Goal: Information Seeking & Learning: Learn about a topic

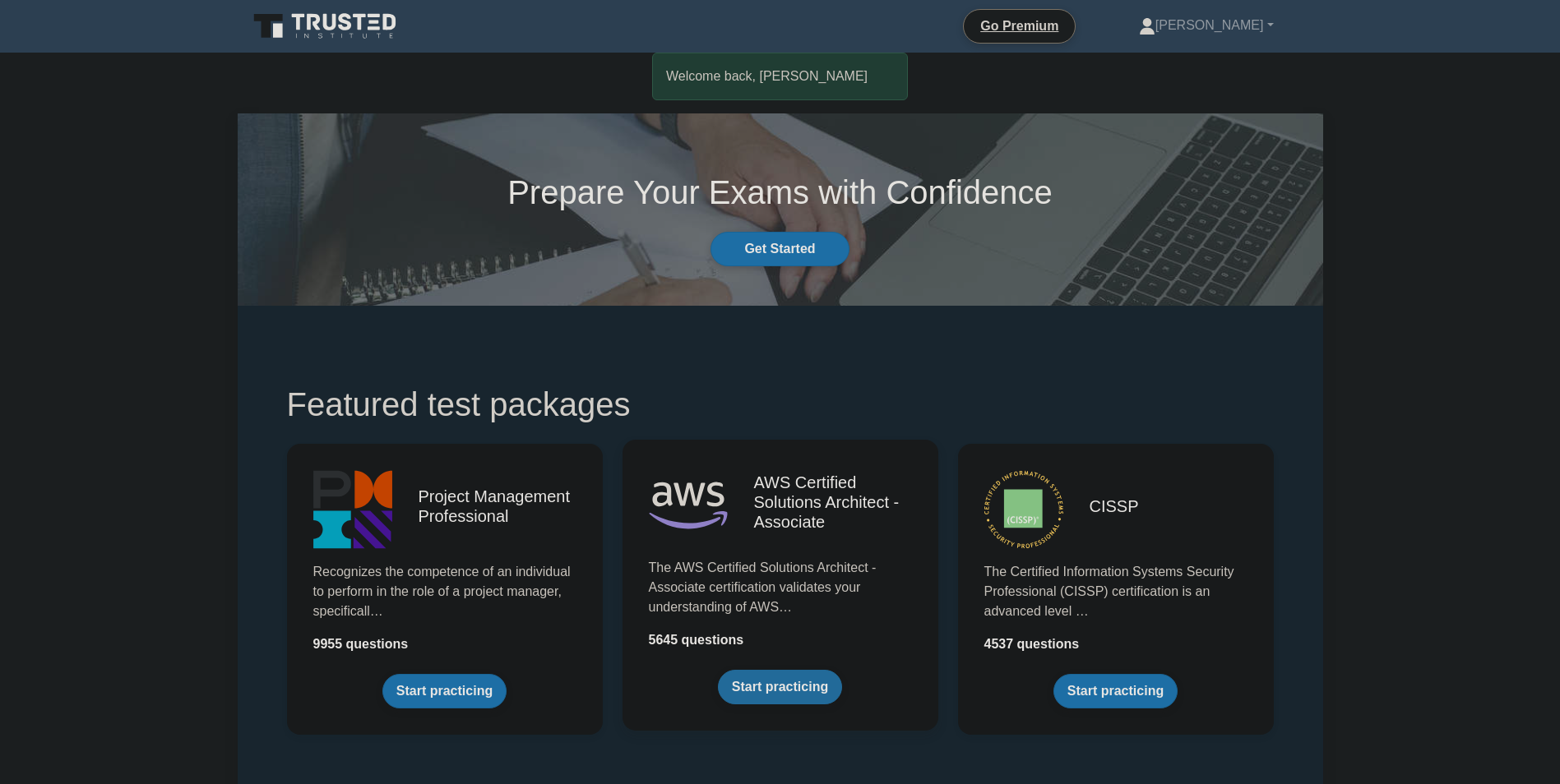
click at [799, 695] on link "Start practicing" at bounding box center [780, 687] width 124 height 34
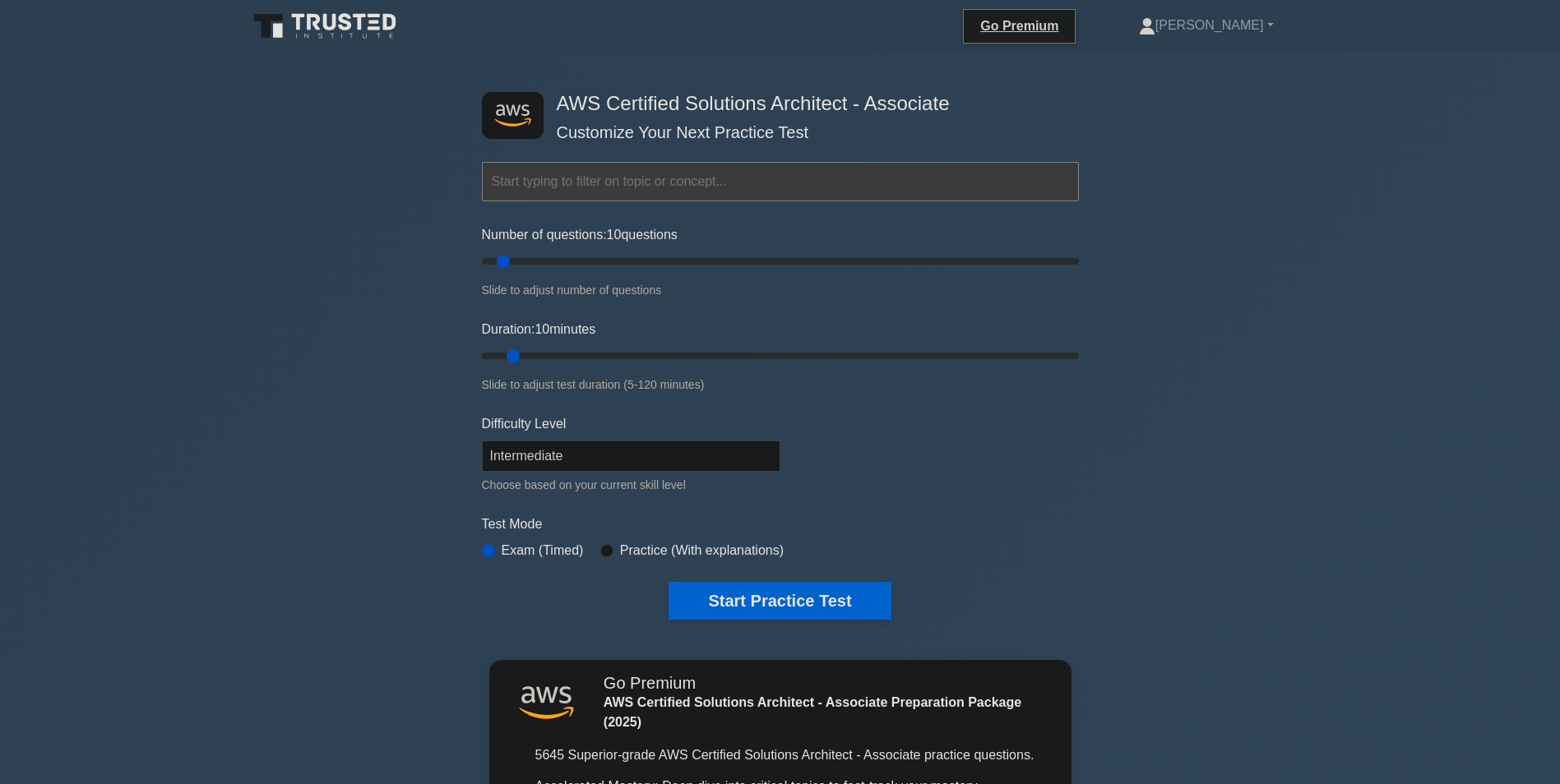
scroll to position [329, 0]
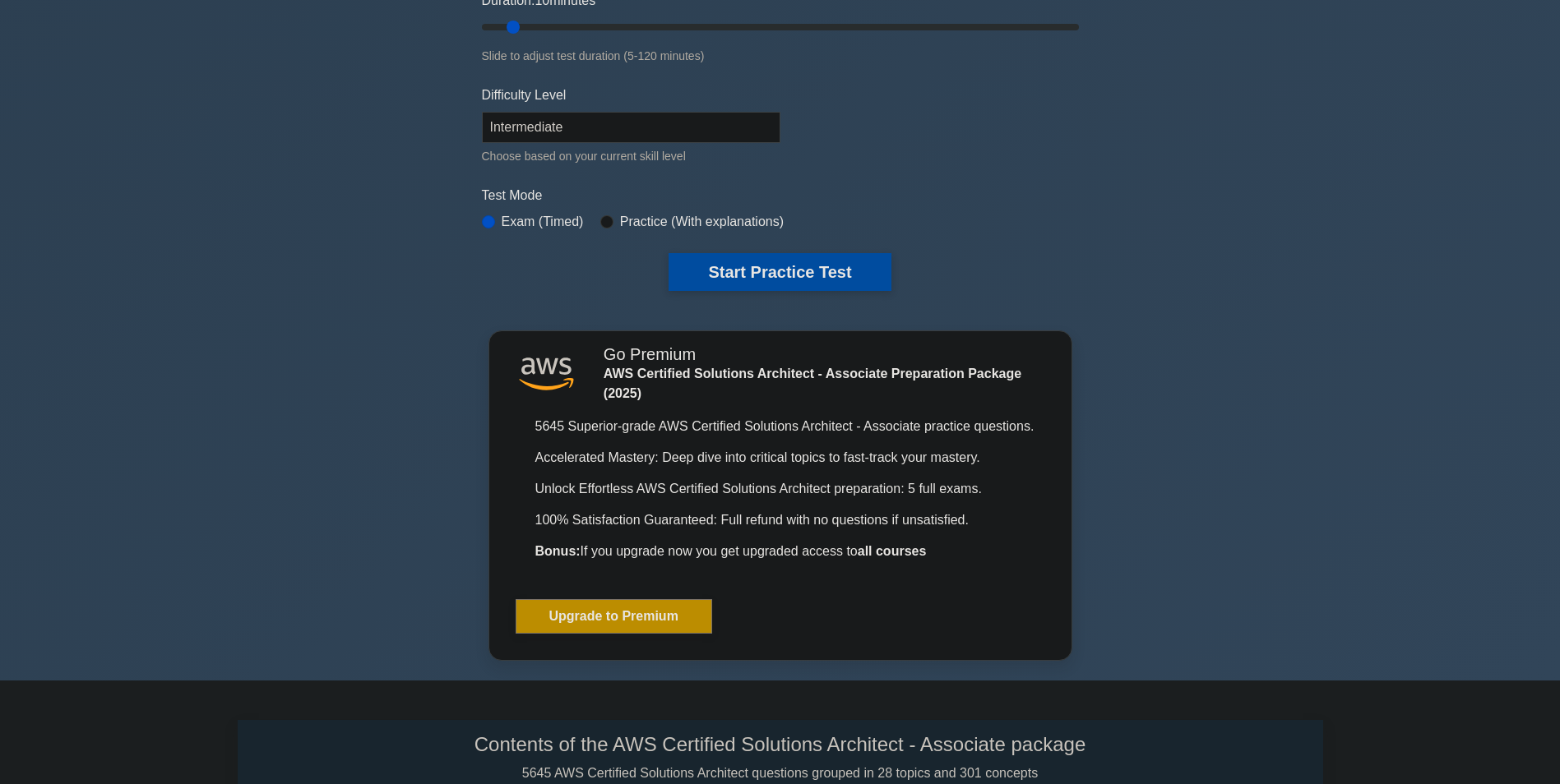
click at [846, 272] on button "Start Practice Test" at bounding box center [780, 272] width 222 height 38
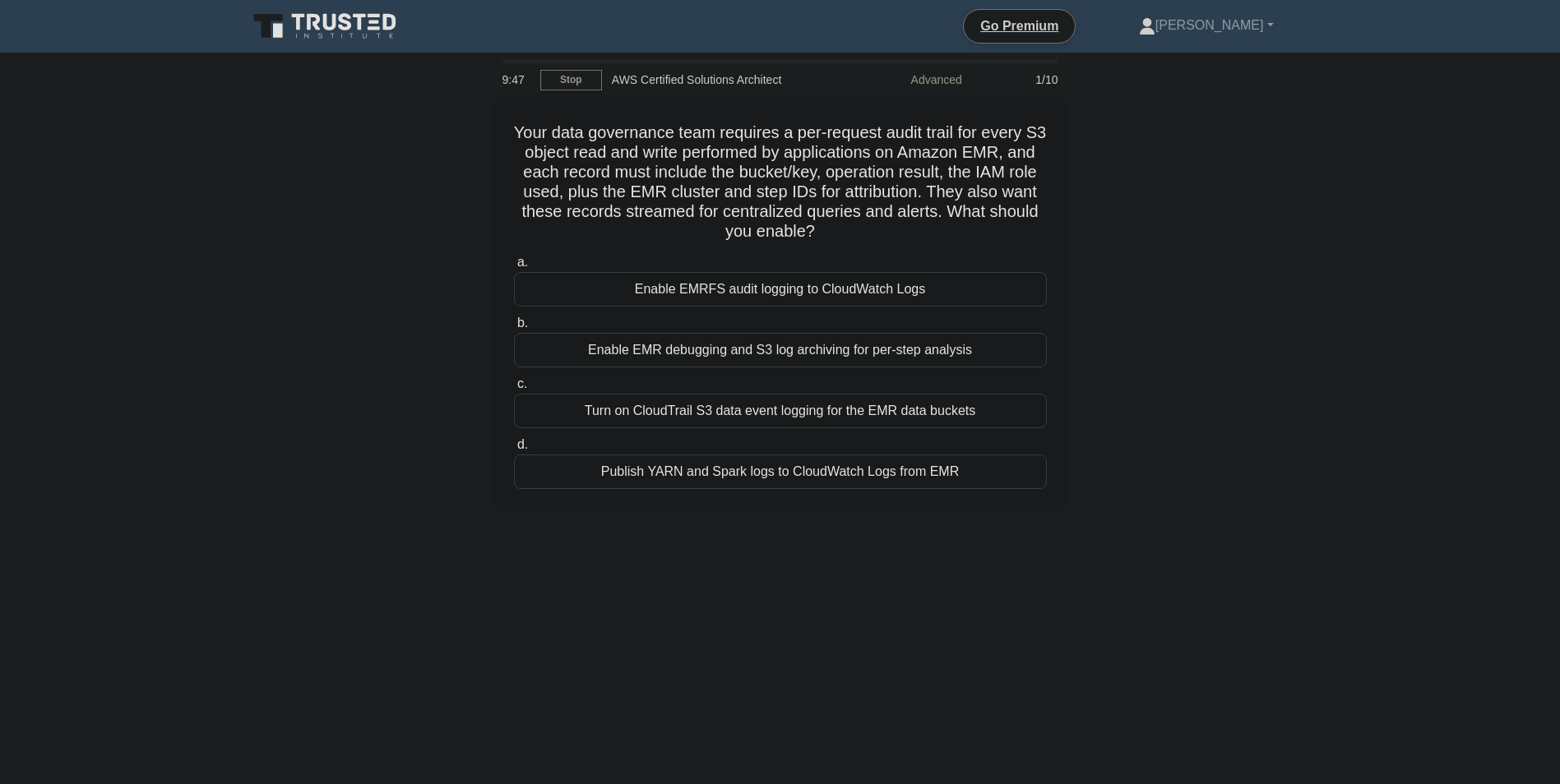
drag, startPoint x: 1244, startPoint y: 161, endPoint x: 1112, endPoint y: 224, distance: 146.3
click at [1112, 224] on div "Your data governance team requires a per-request audit trail for every S3 objec…" at bounding box center [780, 314] width 1086 height 436
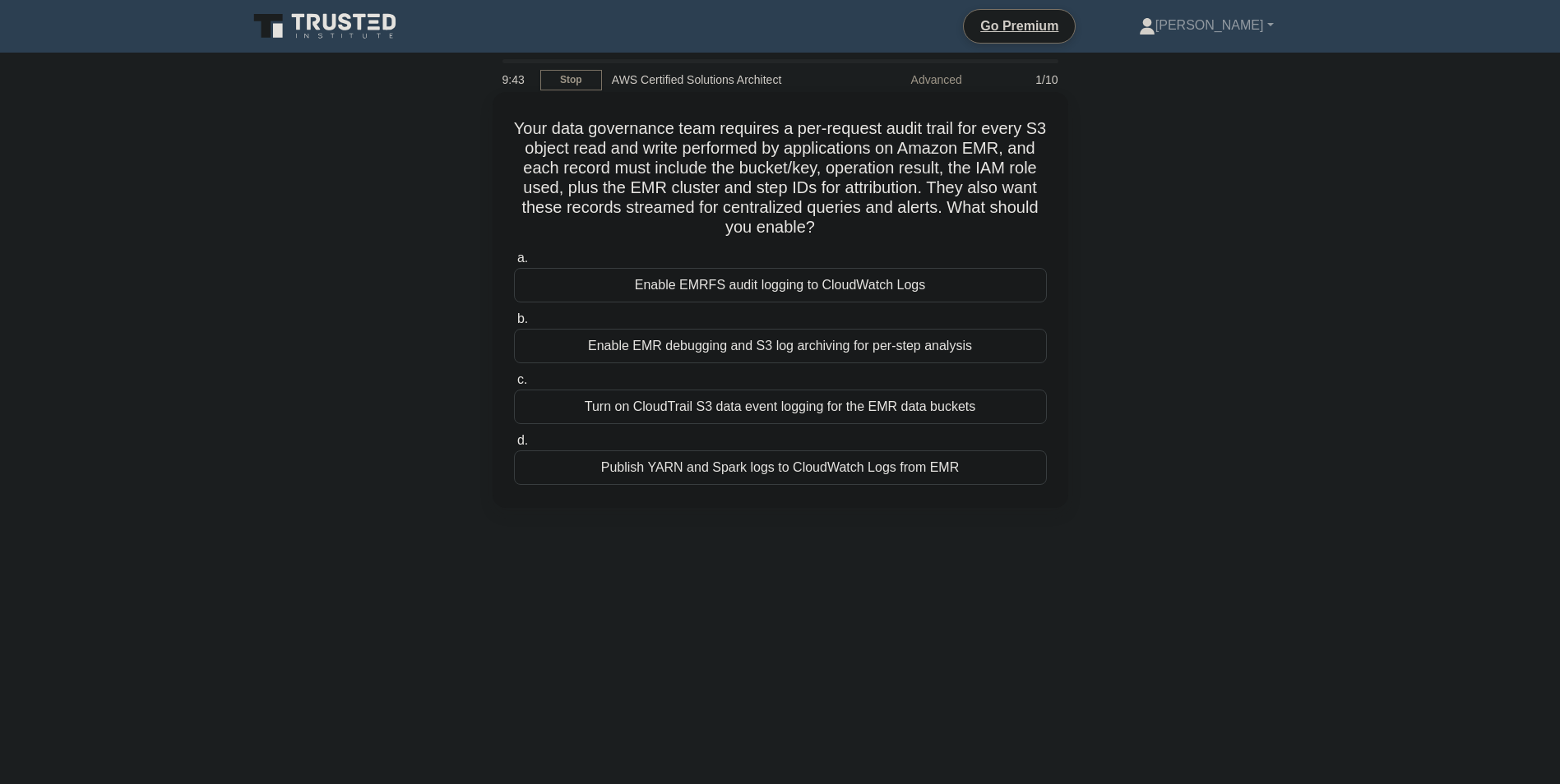
click at [950, 343] on div "Enable EMR debugging and S3 log archiving for per-step analysis" at bounding box center [780, 346] width 533 height 34
click at [514, 324] on input "b. Enable EMR debugging and S3 log archiving for per-step analysis" at bounding box center [514, 320] width 0 height 11
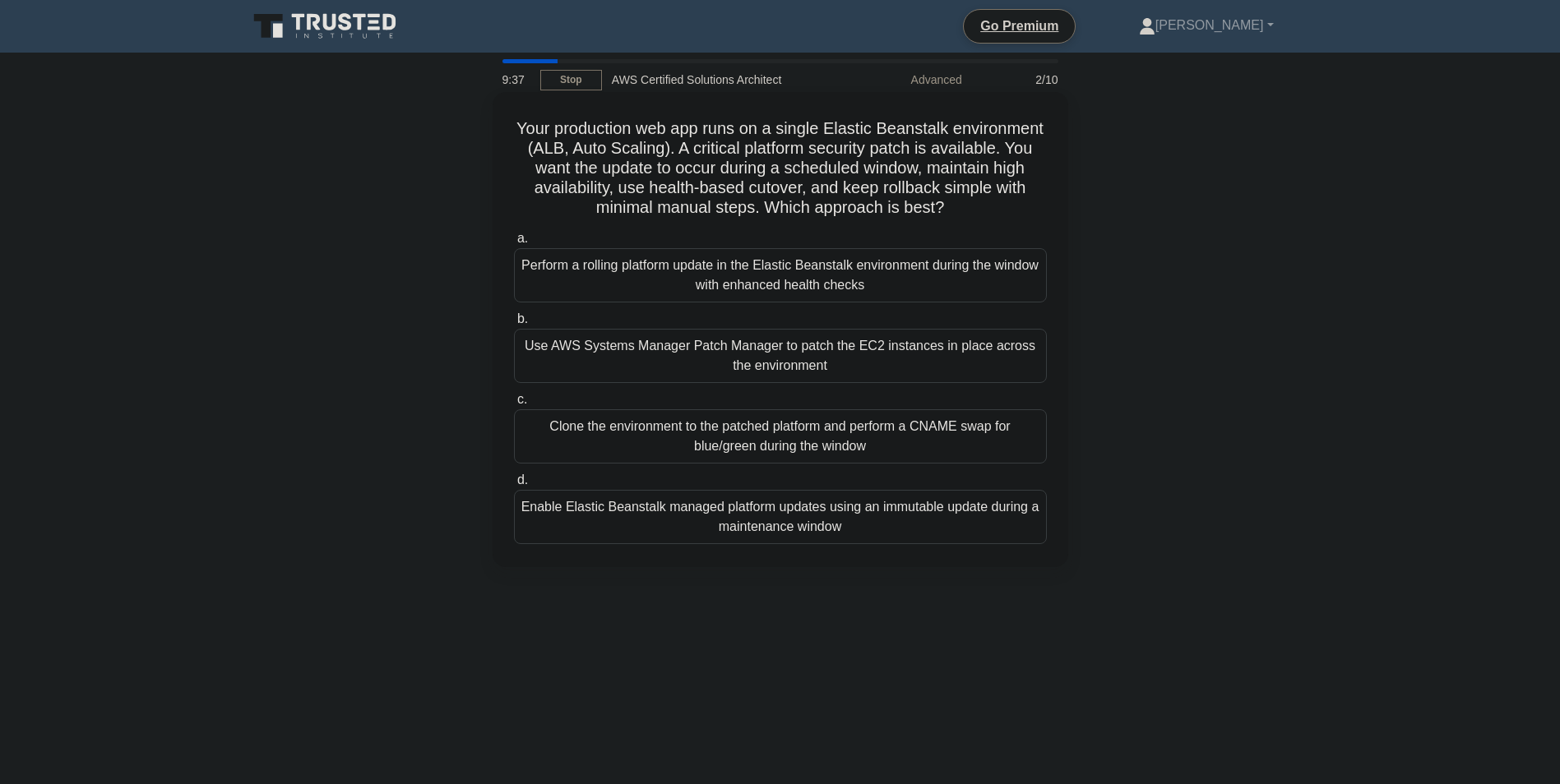
click at [932, 530] on div "Enable Elastic Beanstalk managed platform updates using an immutable update dur…" at bounding box center [780, 518] width 533 height 54
click at [514, 486] on input "d. Enable Elastic Beanstalk managed platform updates using an immutable update …" at bounding box center [514, 480] width 0 height 11
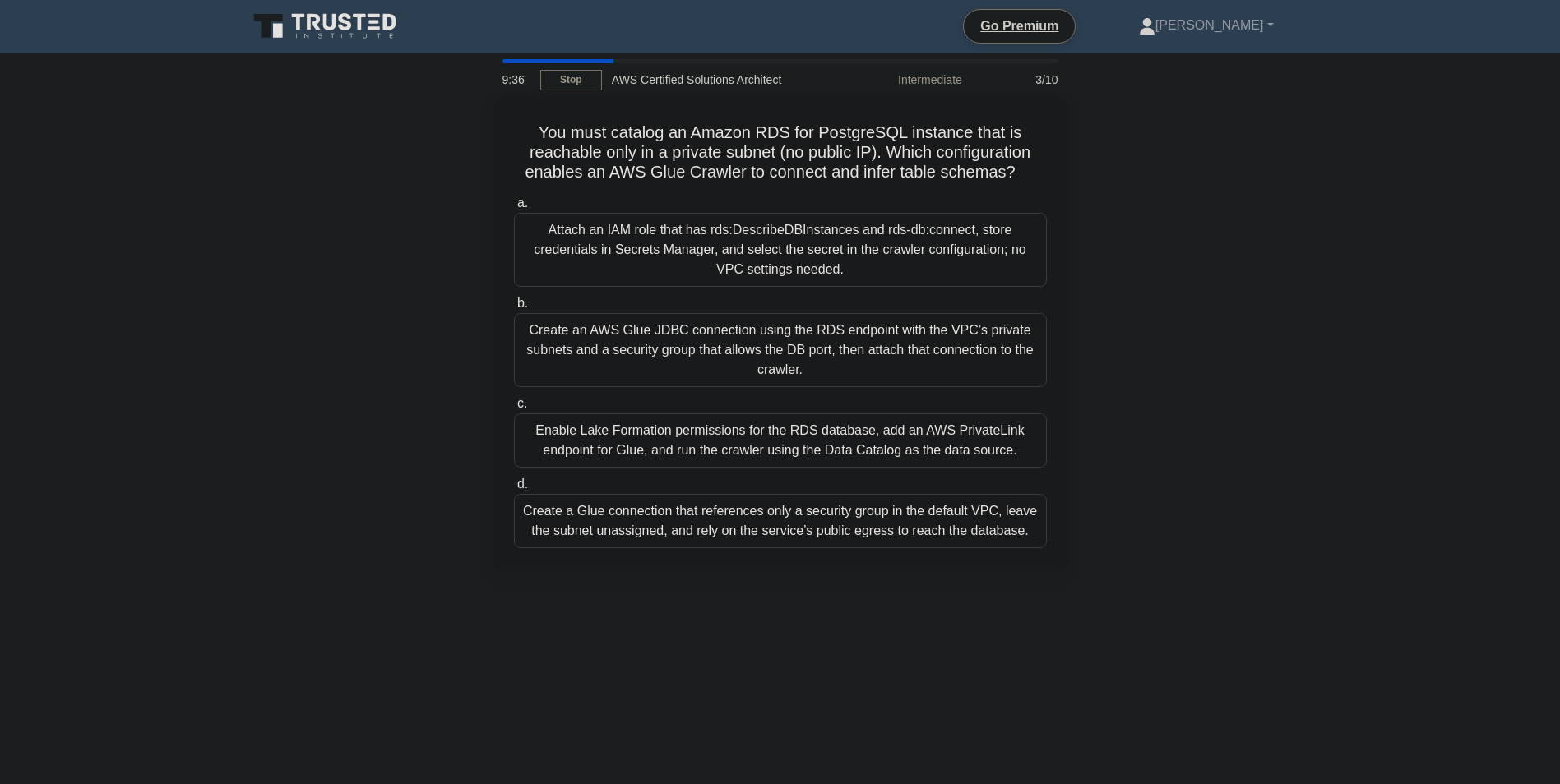
click at [932, 530] on div "Create a Glue connection that references only a security group in the default V…" at bounding box center [780, 521] width 533 height 54
click at [514, 490] on input "d. Create a Glue connection that references only a security group in the defaul…" at bounding box center [514, 485] width 0 height 11
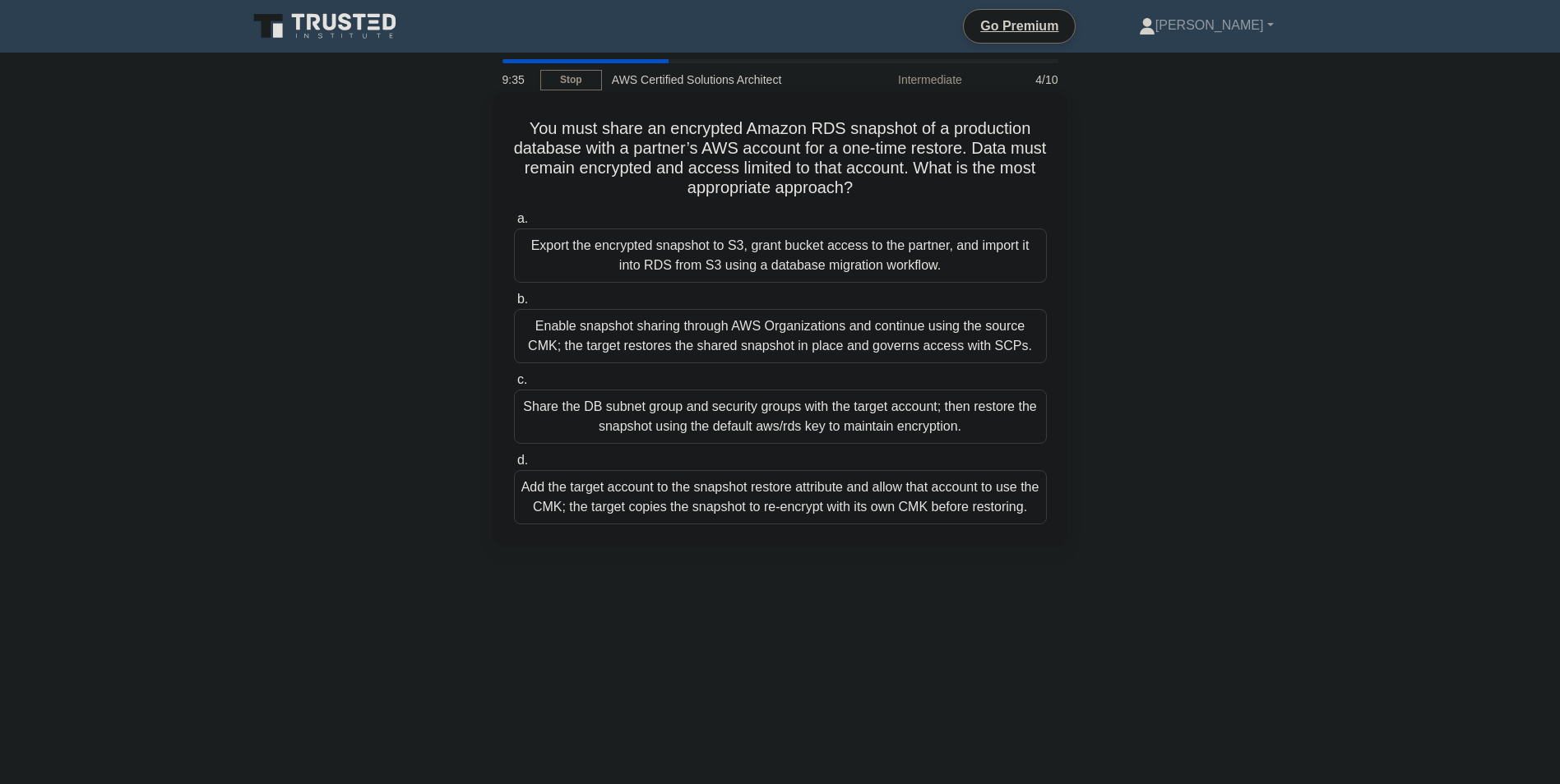
click at [931, 511] on div "Add the target account to the snapshot restore attribute and allow that account…" at bounding box center [780, 498] width 533 height 54
click at [514, 466] on input "d. Add the target account to the snapshot restore attribute and allow that acco…" at bounding box center [514, 461] width 0 height 11
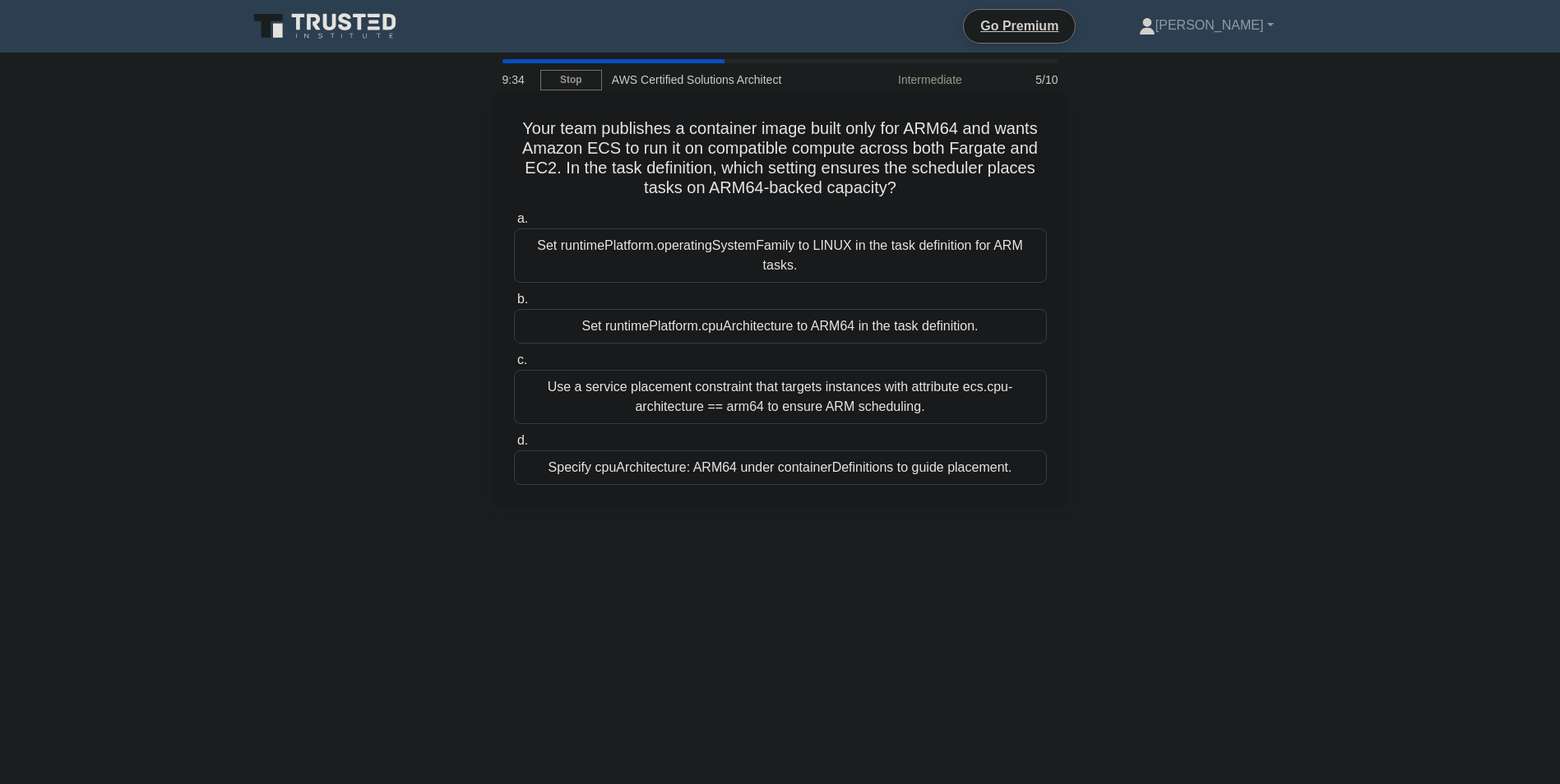
click at [919, 450] on div "Specify cpuArchitecture: ARM64 under containerDefinitions to guide placement." at bounding box center [780, 468] width 533 height 34
click at [514, 439] on input "d. Specify cpuArchitecture: ARM64 under containerDefinitions to guide placement." at bounding box center [514, 441] width 0 height 11
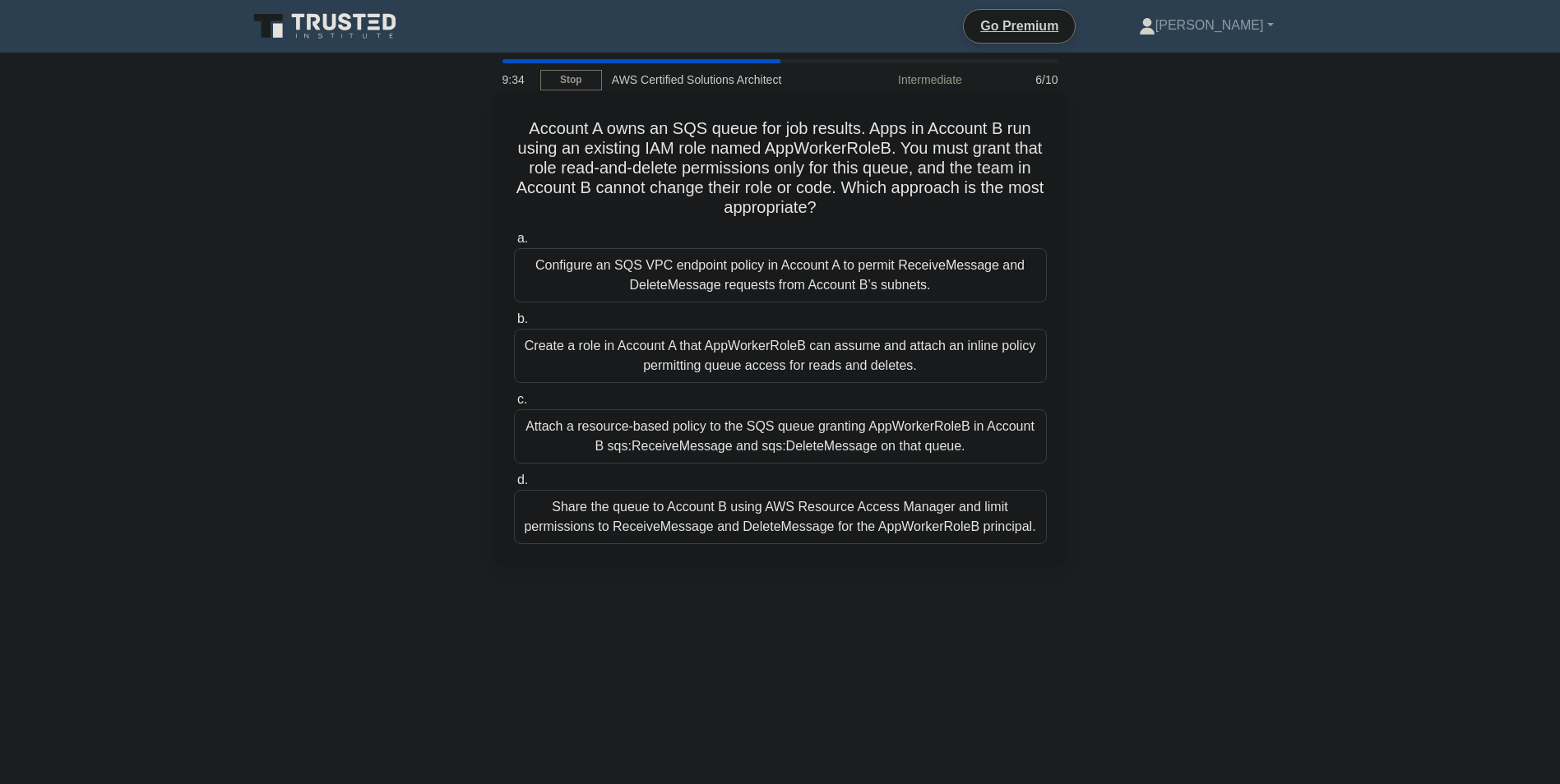
click at [920, 425] on div "Attach a resource-based policy to the SQS queue granting AppWorkerRoleB in Acco…" at bounding box center [780, 437] width 533 height 54
click at [514, 405] on input "c. Attach a resource-based policy to the SQS queue granting AppWorkerRoleB in A…" at bounding box center [514, 400] width 0 height 11
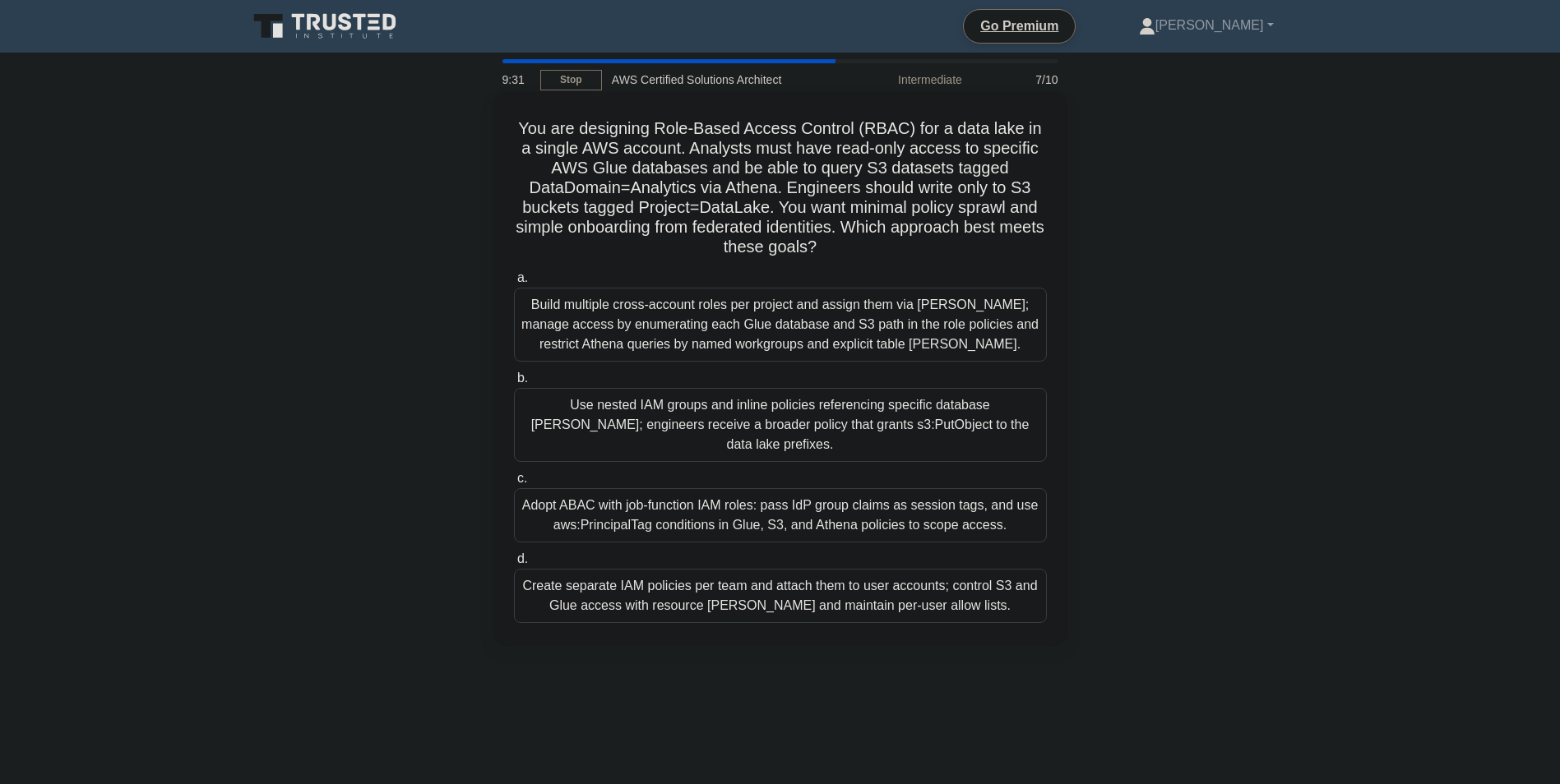
click at [928, 341] on div "Build multiple cross-account roles per project and assign them via SAML; manage…" at bounding box center [780, 325] width 533 height 74
click at [514, 284] on input "a. Build multiple cross-account roles per project and assign them via SAML; man…" at bounding box center [514, 278] width 0 height 11
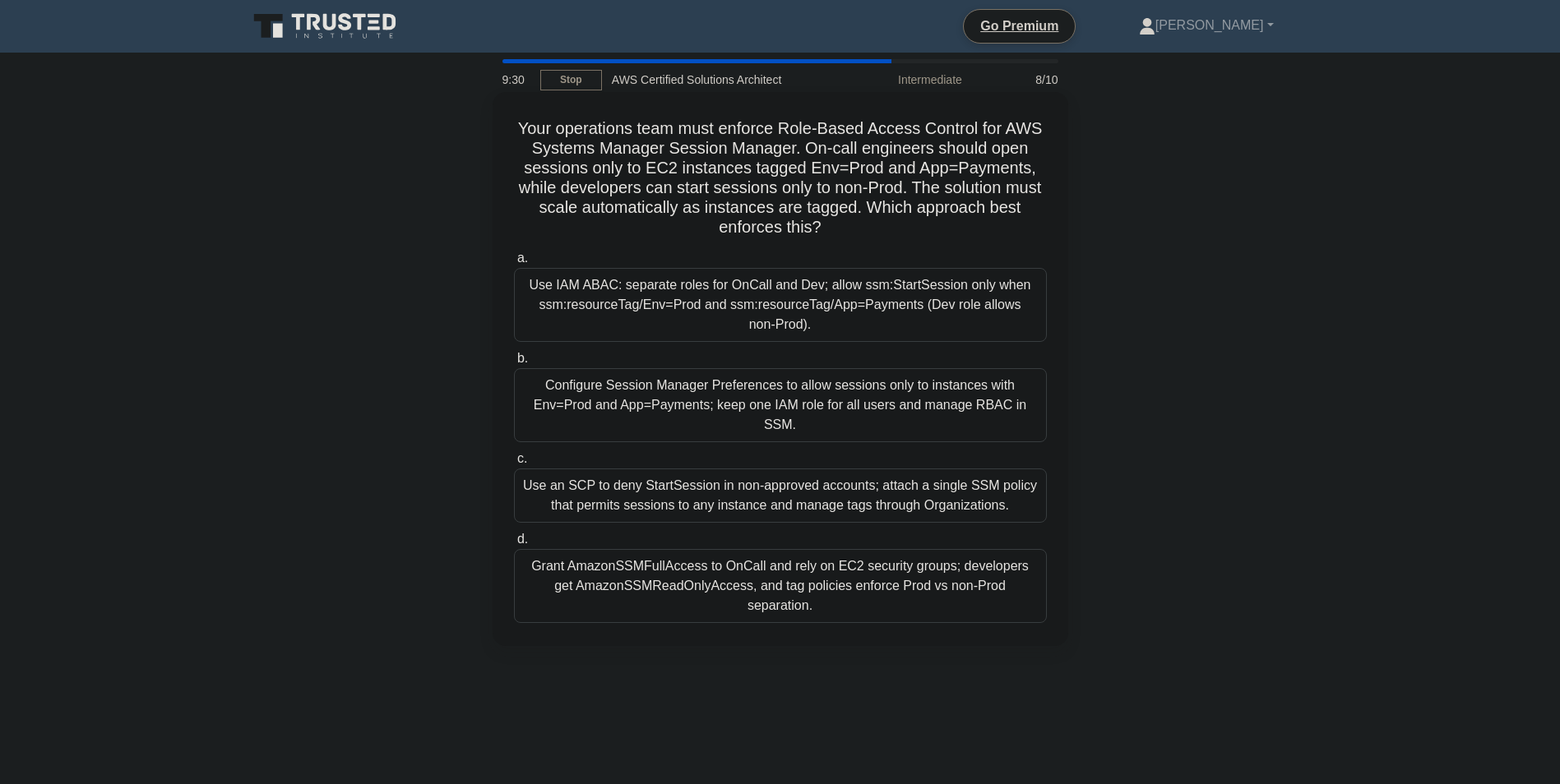
click at [930, 393] on div "Configure Session Manager Preferences to allow sessions only to instances with …" at bounding box center [780, 405] width 533 height 74
click at [514, 364] on input "b. Configure Session Manager Preferences to allow sessions only to instances wi…" at bounding box center [514, 359] width 0 height 11
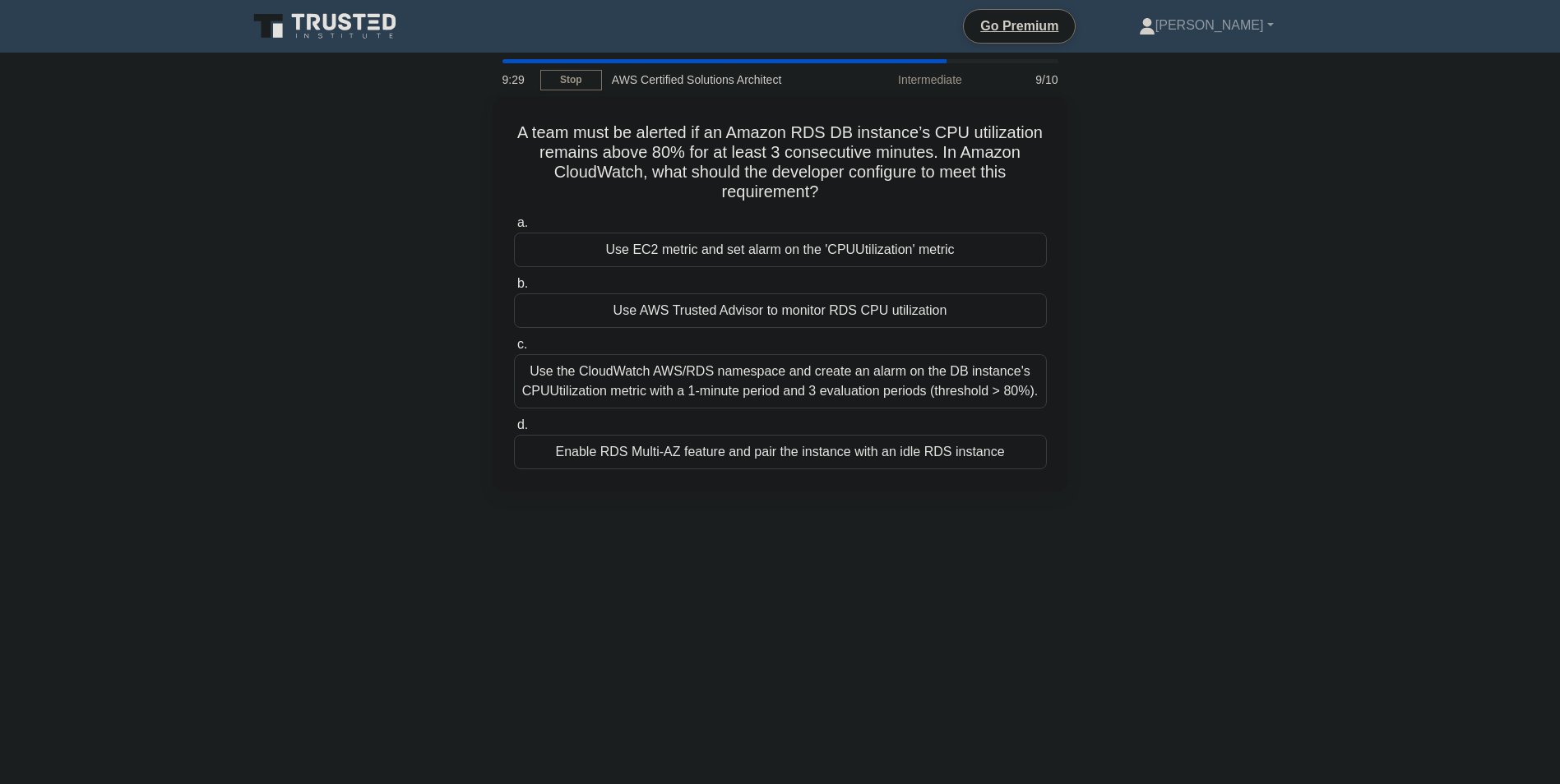
click at [930, 393] on div "Use the CloudWatch AWS/RDS namespace and create an alarm on the DB instance's C…" at bounding box center [780, 382] width 533 height 54
click at [514, 350] on input "c. Use the CloudWatch AWS/RDS namespace and create an alarm on the DB instance'…" at bounding box center [514, 345] width 0 height 11
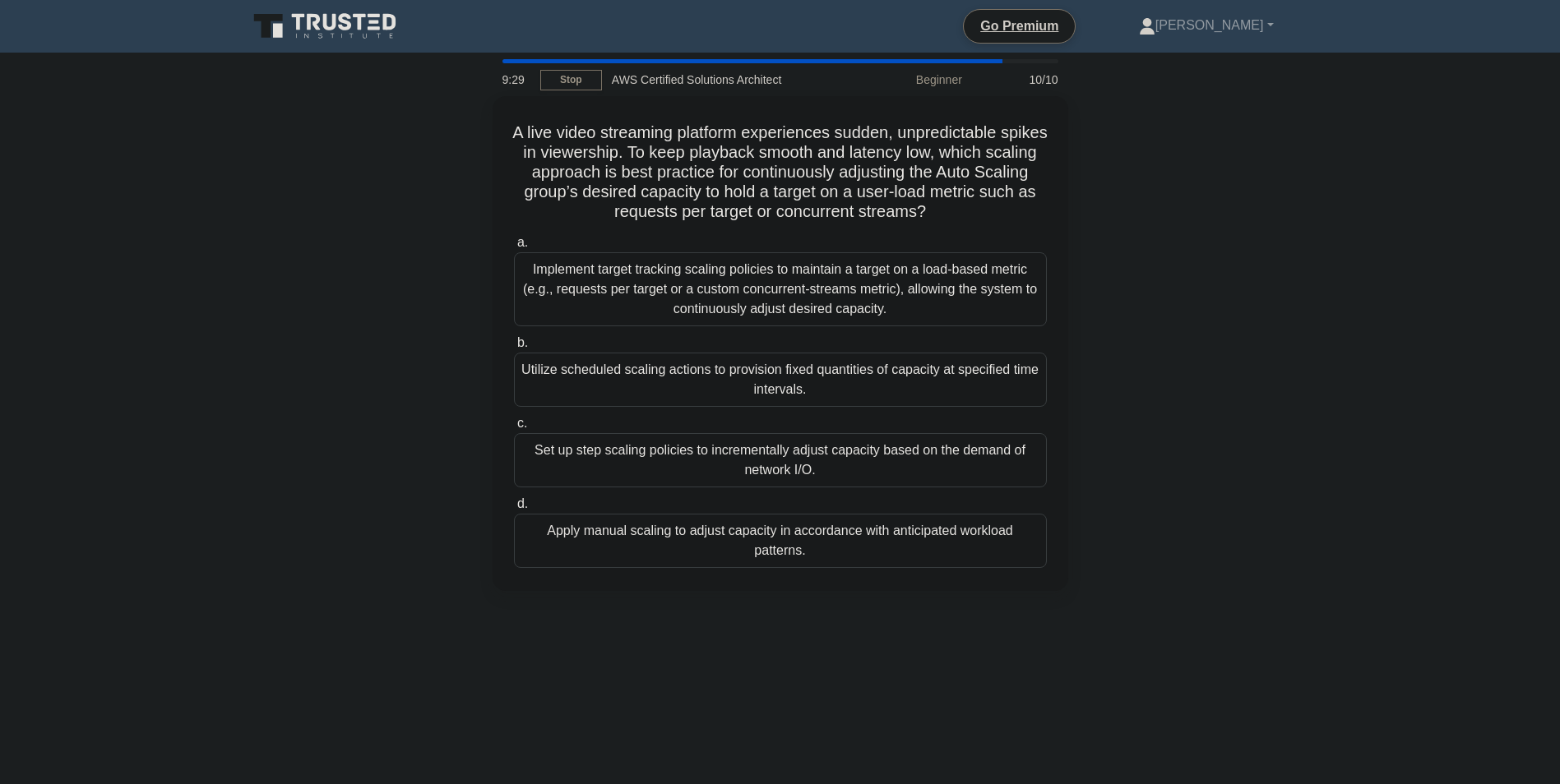
click at [930, 393] on div "Utilize scheduled scaling actions to provision fixed quantities of capacity at …" at bounding box center [780, 380] width 533 height 54
click at [514, 349] on input "b. Utilize scheduled scaling actions to provision fixed quantities of capacity …" at bounding box center [514, 344] width 0 height 11
